Goal: Find specific page/section: Find specific page/section

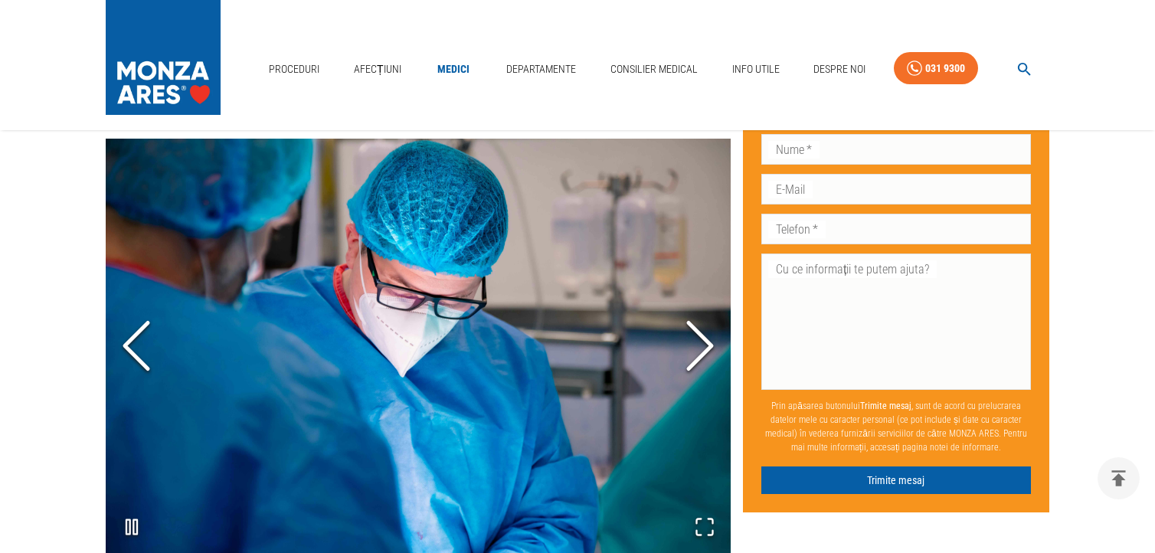
scroll to position [613, 0]
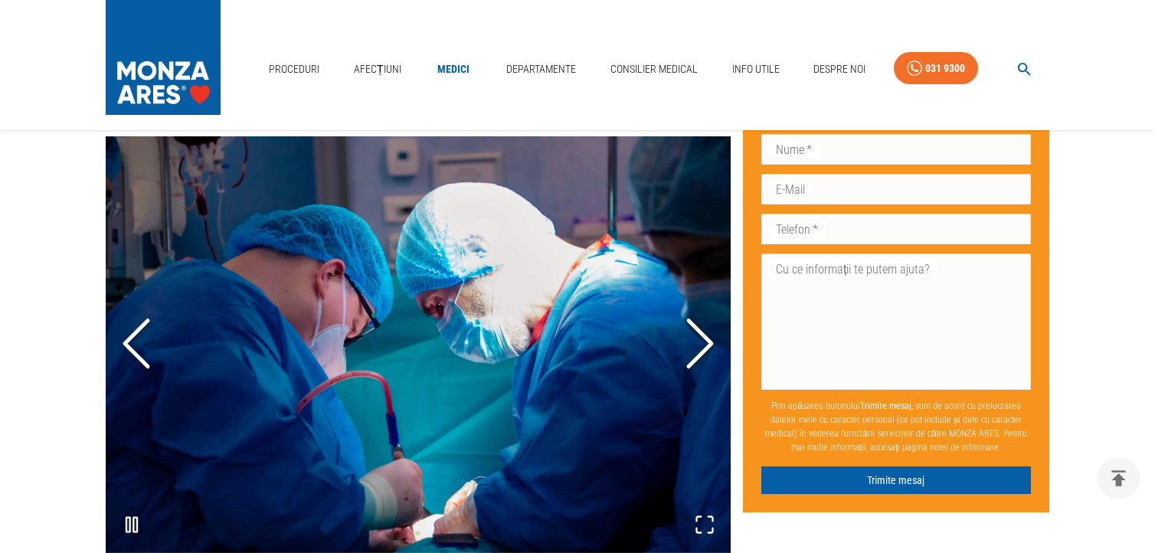
click at [700, 326] on icon "Next Slide" at bounding box center [700, 343] width 46 height 92
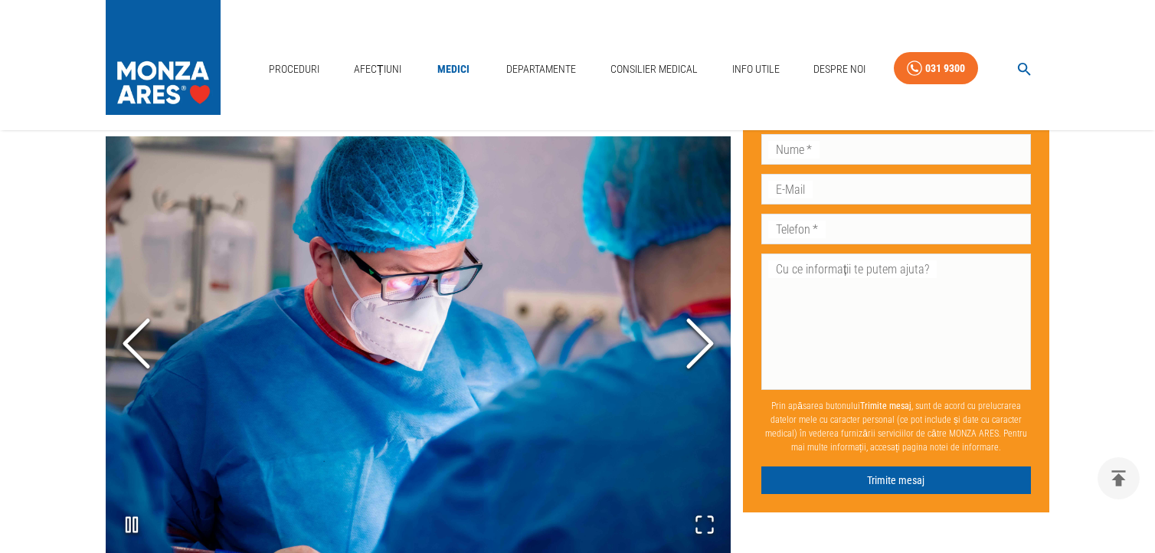
click at [700, 326] on icon "Next Slide" at bounding box center [700, 343] width 46 height 92
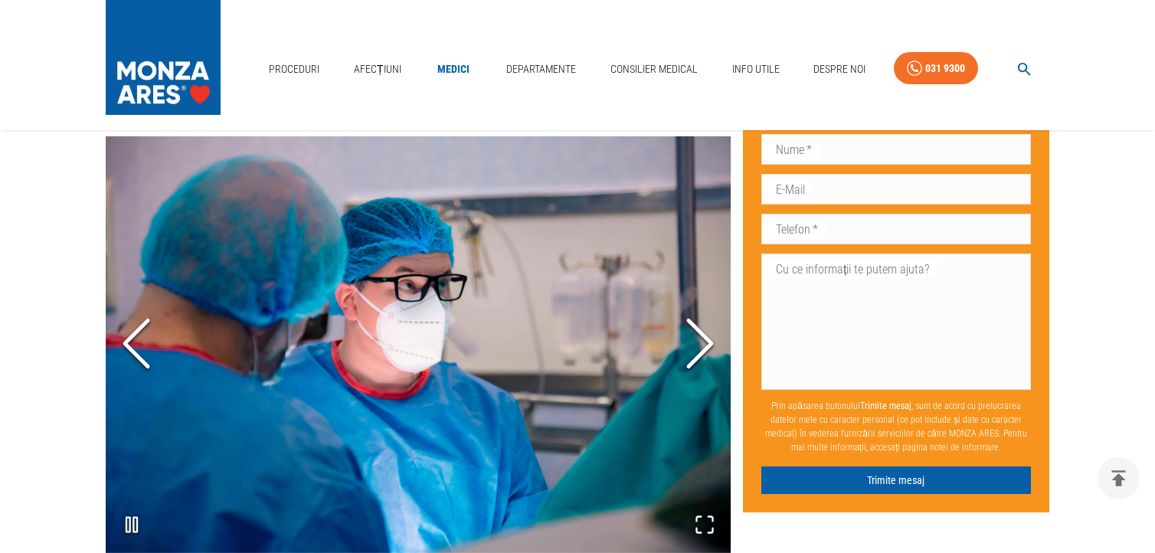
click at [700, 326] on icon "Next Slide" at bounding box center [700, 343] width 46 height 92
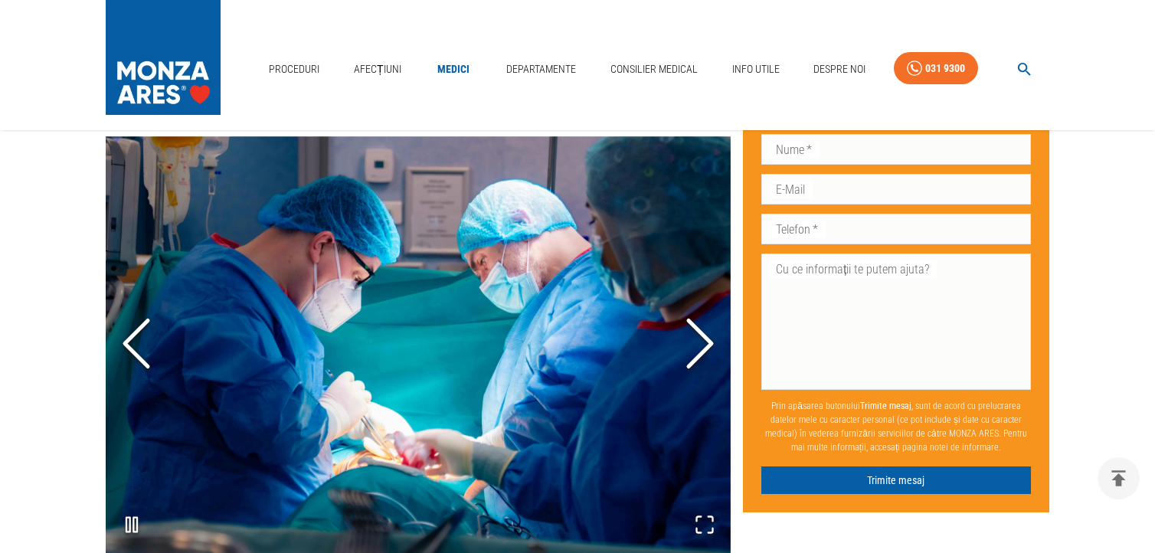
click at [700, 326] on icon "Next Slide" at bounding box center [700, 343] width 46 height 92
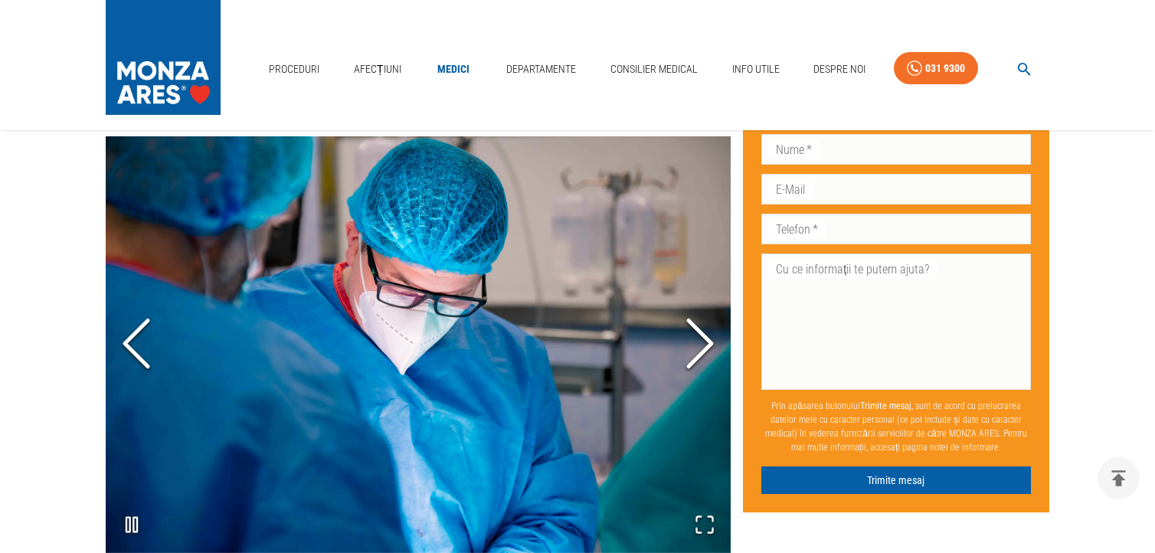
click at [700, 326] on icon "Next Slide" at bounding box center [700, 343] width 46 height 92
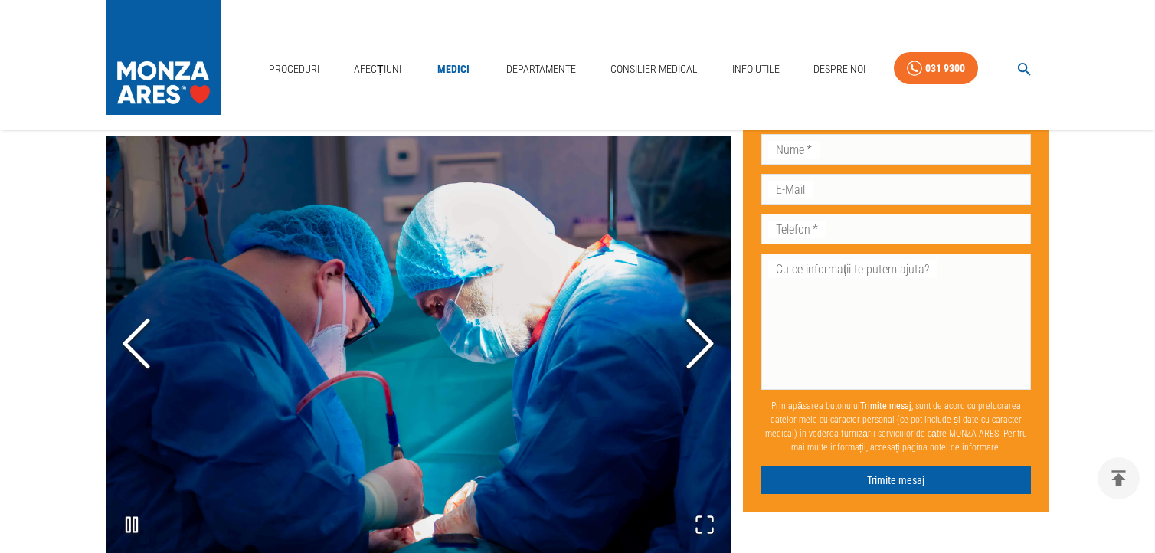
click at [700, 326] on icon "Next Slide" at bounding box center [700, 343] width 46 height 92
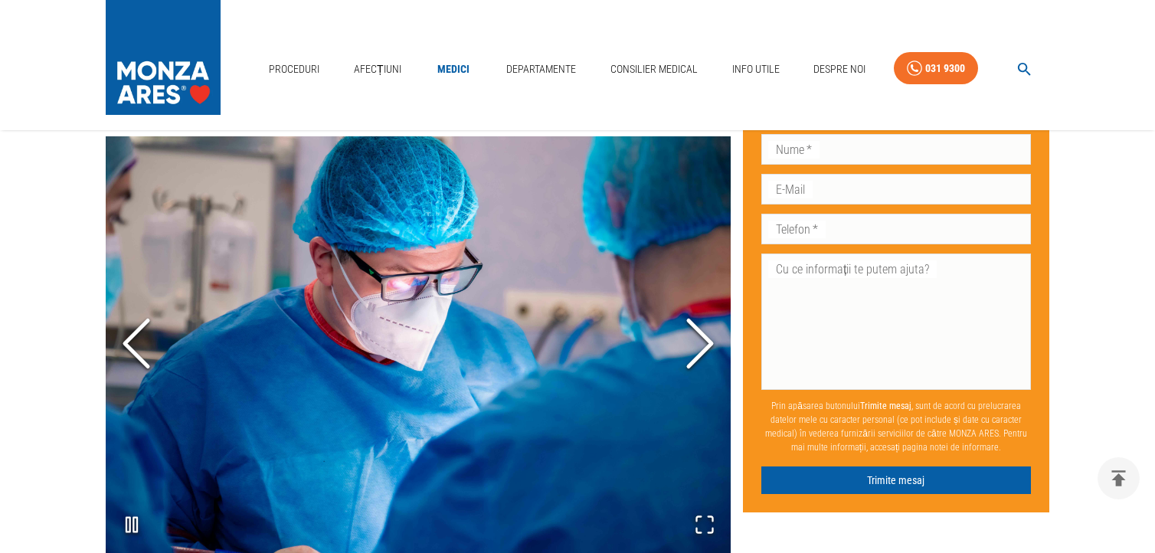
click at [700, 326] on icon "Next Slide" at bounding box center [700, 343] width 46 height 92
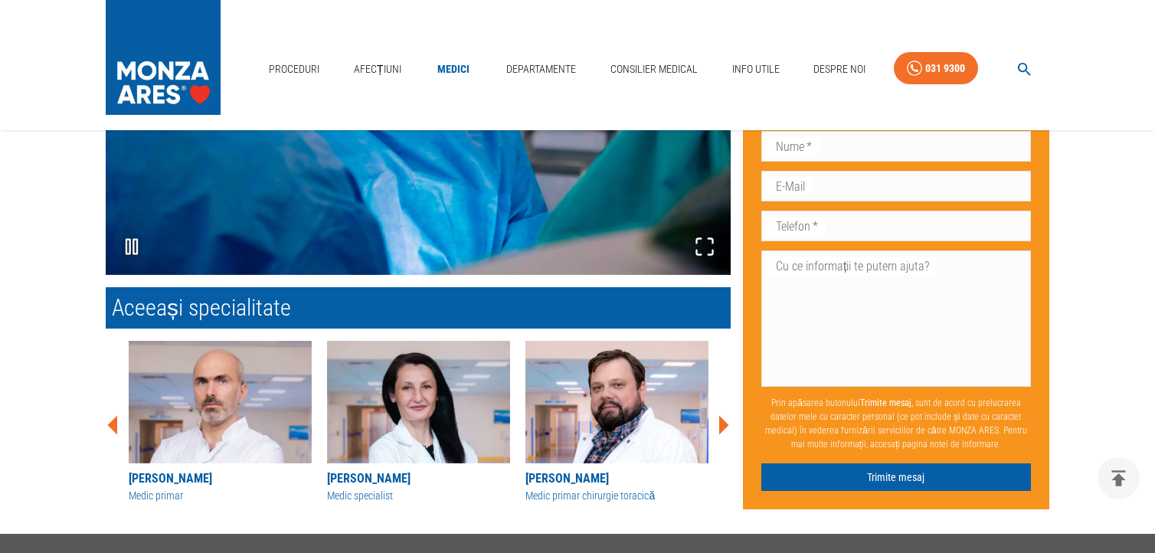
scroll to position [919, 0]
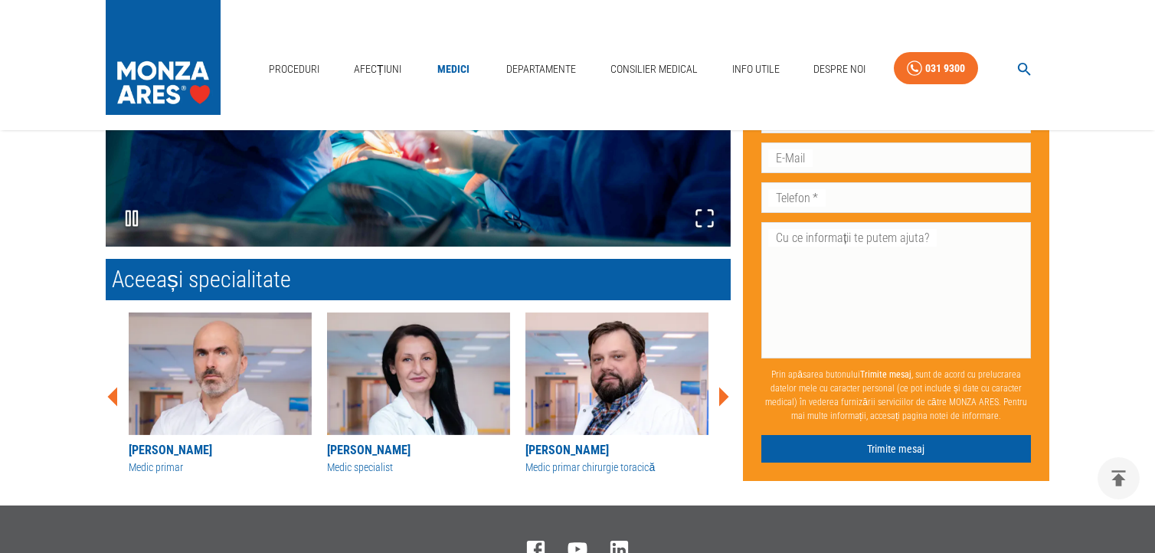
click at [722, 387] on icon at bounding box center [724, 396] width 10 height 19
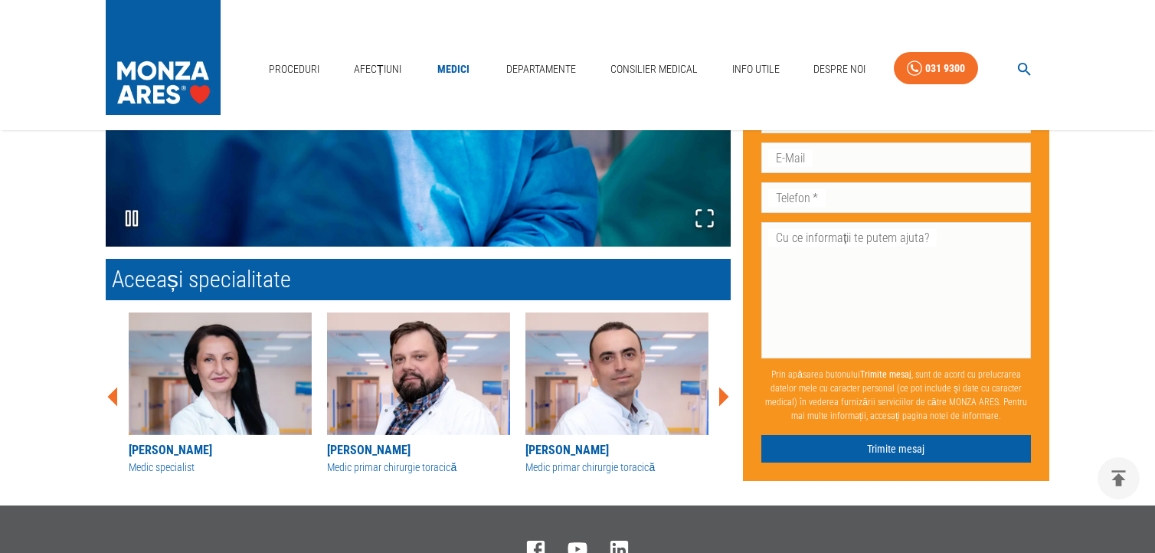
click at [722, 387] on icon at bounding box center [724, 396] width 10 height 19
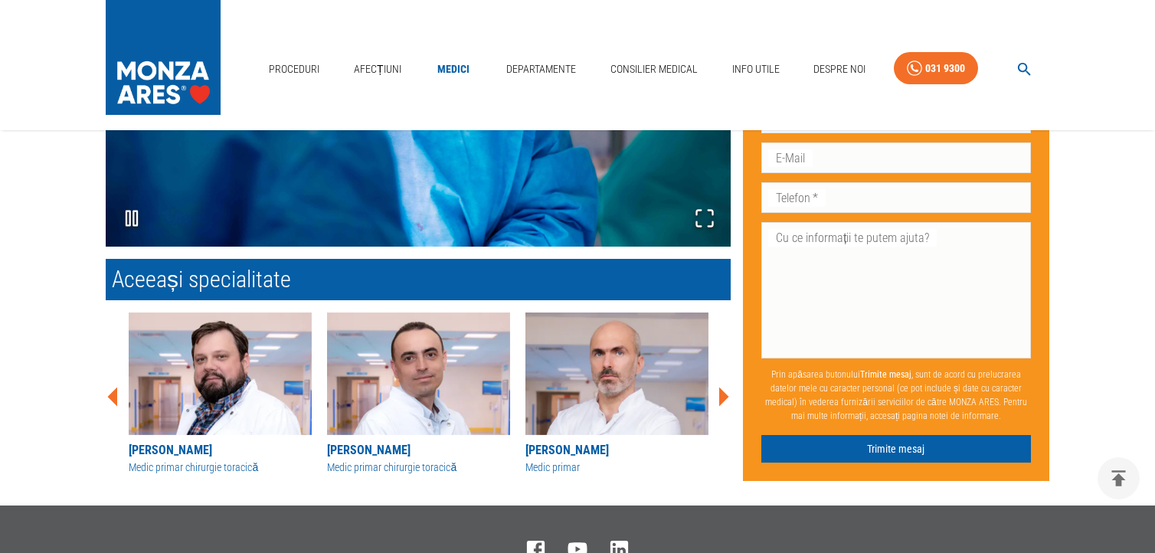
click at [722, 387] on icon at bounding box center [724, 396] width 10 height 19
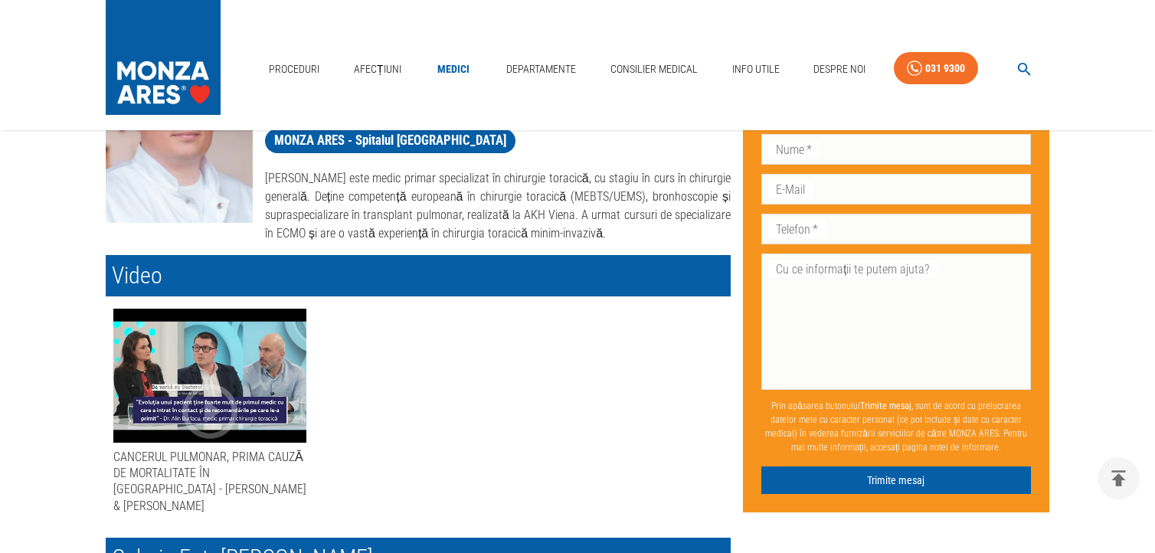
scroll to position [0, 0]
